Goal: Register for event/course

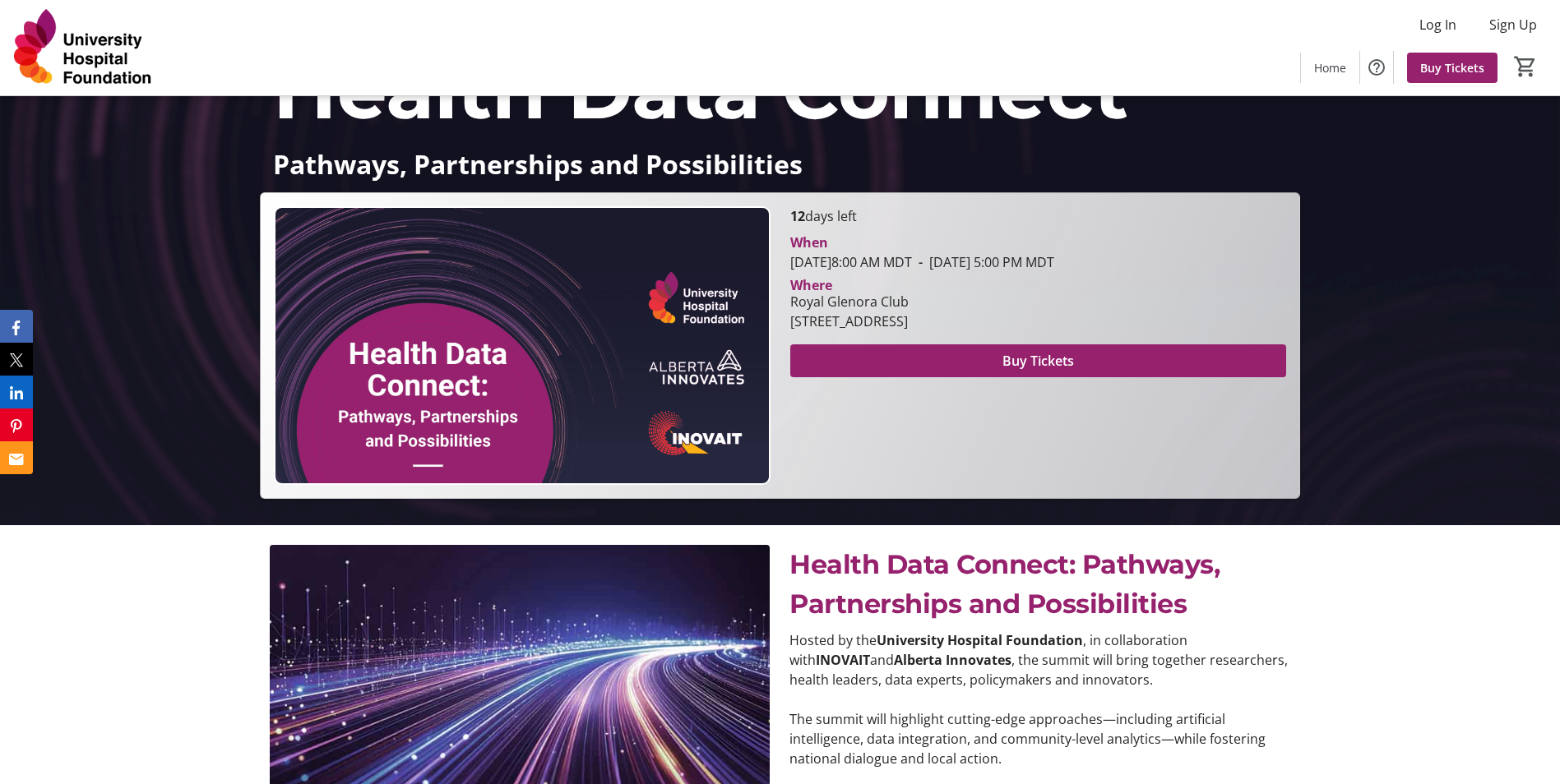
scroll to position [274, 0]
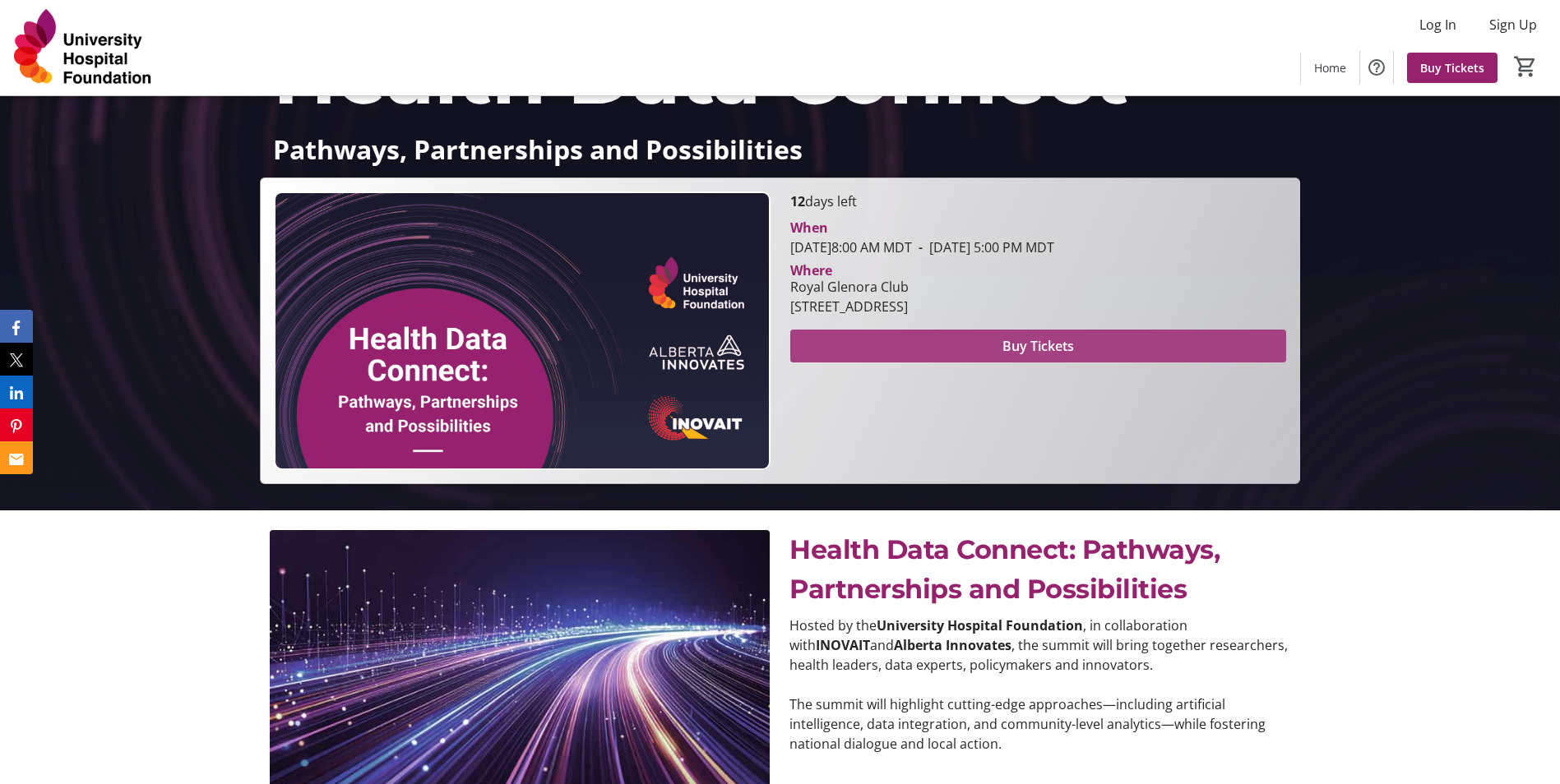
click at [1120, 346] on span at bounding box center [1038, 346] width 496 height 39
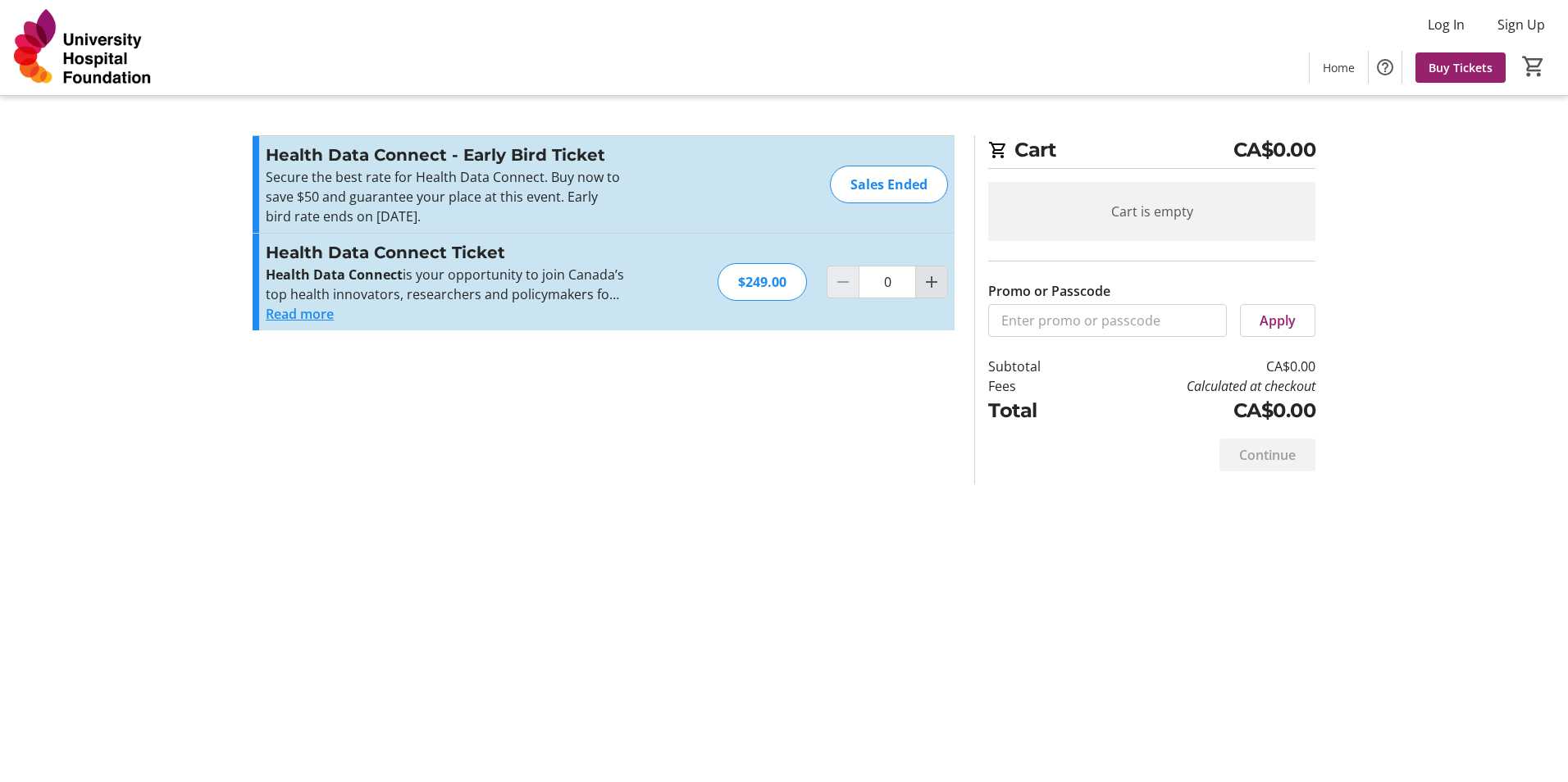
click at [941, 291] on mat-icon "Increment by one" at bounding box center [931, 281] width 19 height 19
type input "1"
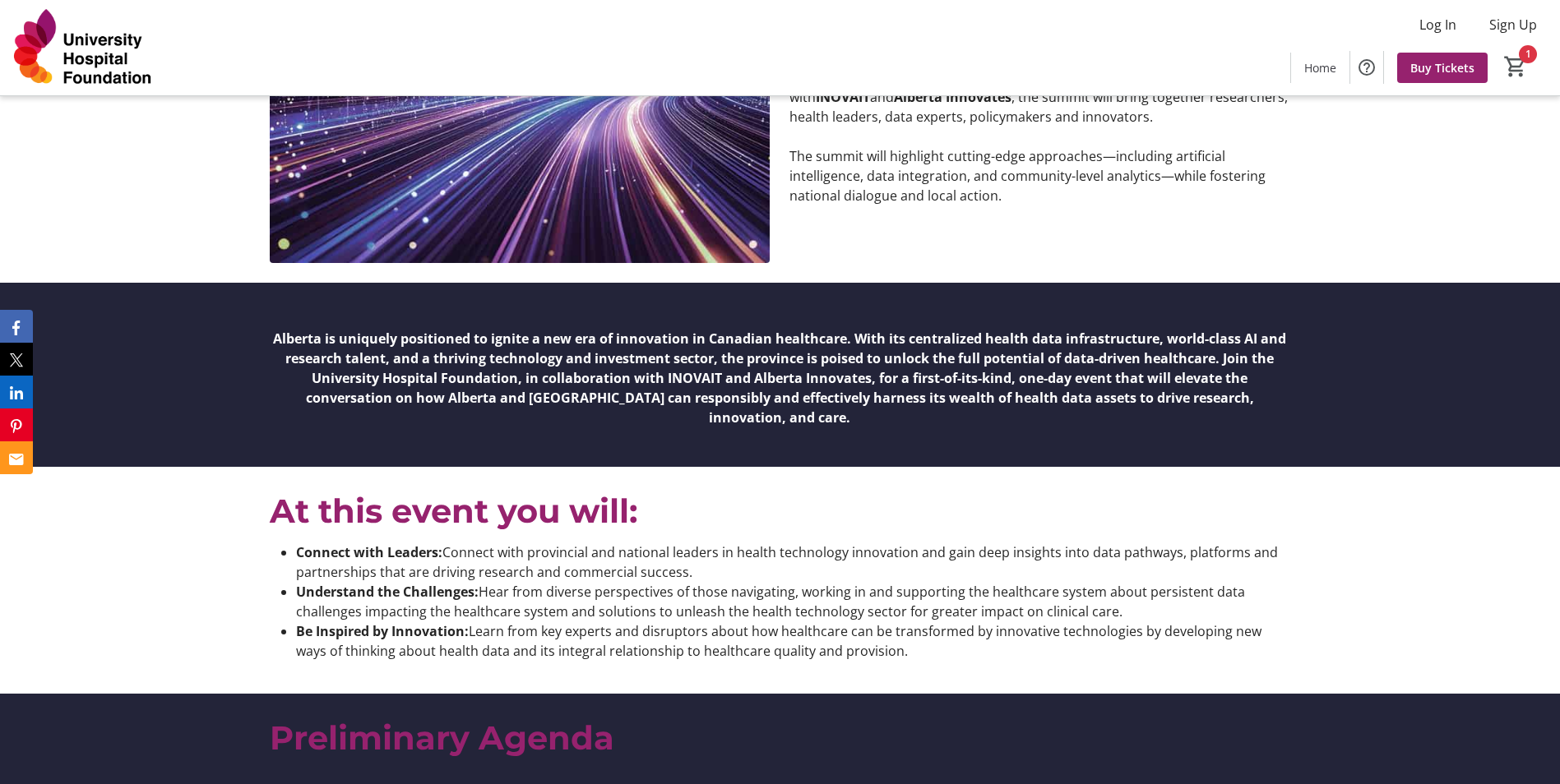
scroll to position [1370, 0]
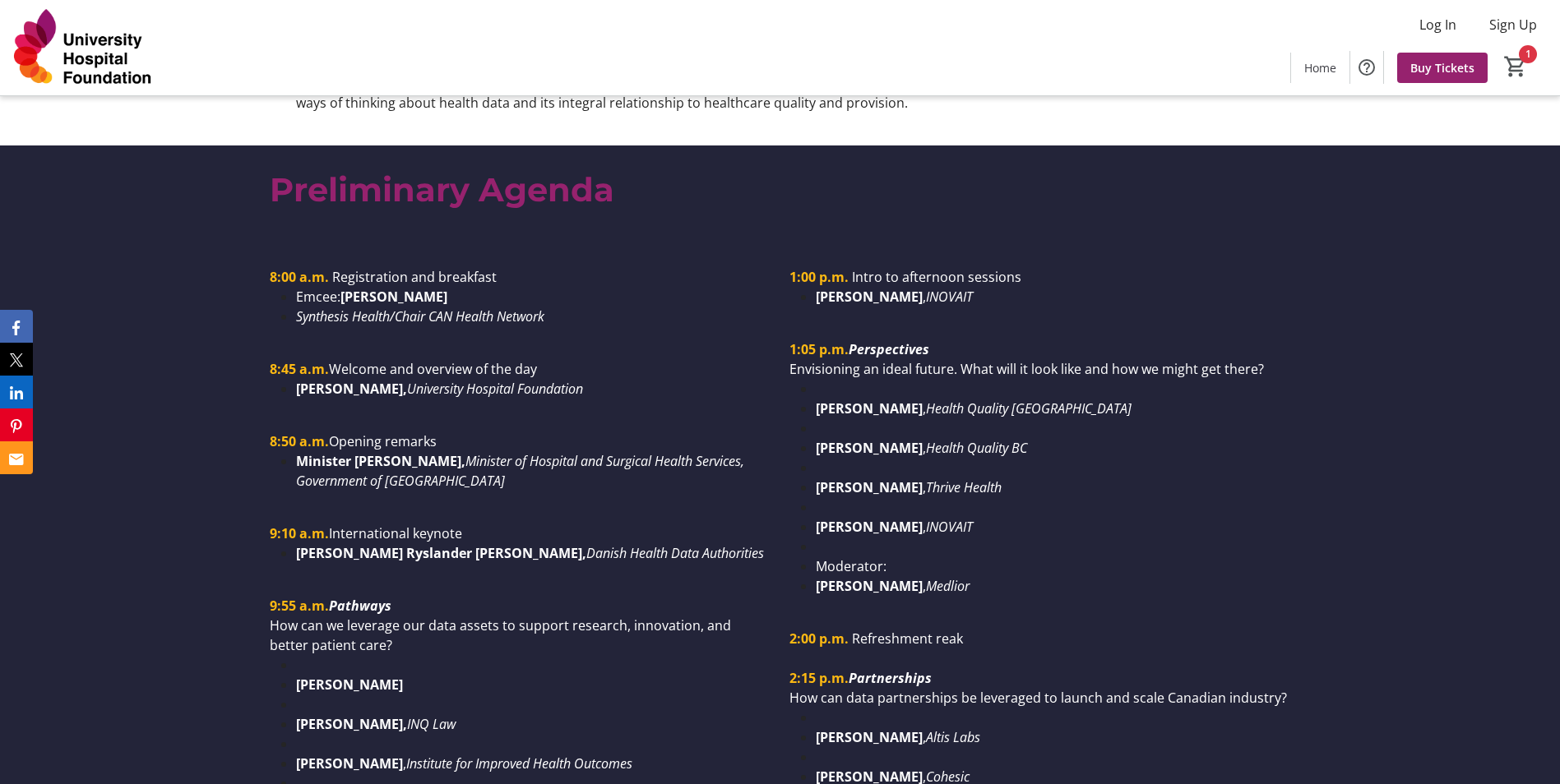
click at [410, 454] on em "Minister of Hospital and Surgical Health Services, Government of [GEOGRAPHIC_DA…" at bounding box center [519, 471] width 448 height 38
drag, startPoint x: 284, startPoint y: 439, endPoint x: 425, endPoint y: 443, distance: 141.1
click at [425, 451] on li "Minister [PERSON_NAME], Minister of Hospital and Surgical Health Services, Gove…" at bounding box center [532, 471] width 473 height 39
copy strong "Minister [PERSON_NAME]"
click at [381, 452] on strong "Minister [PERSON_NAME]," at bounding box center [380, 460] width 169 height 18
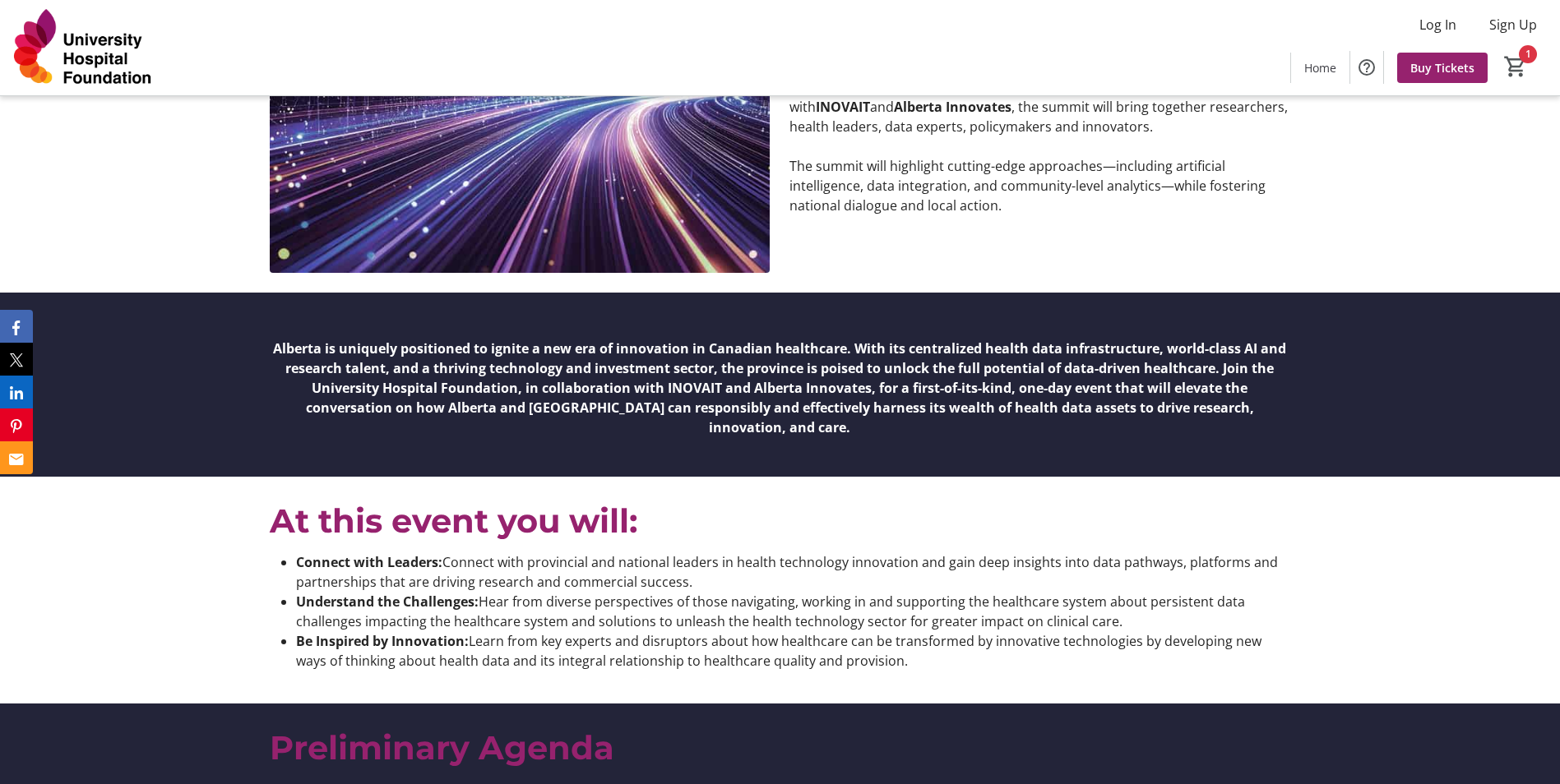
scroll to position [0, 0]
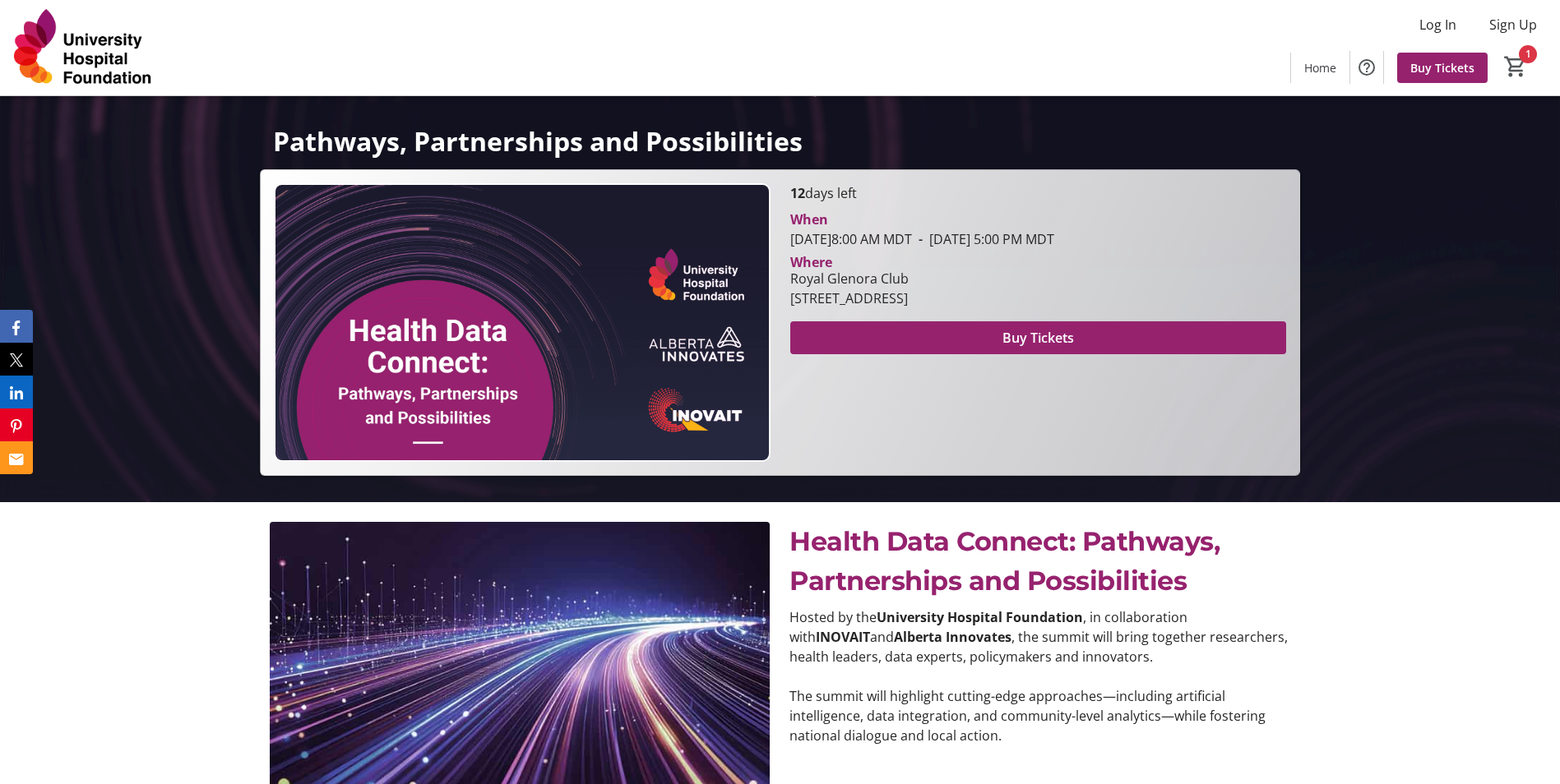
scroll to position [274, 0]
